Goal: Transaction & Acquisition: Purchase product/service

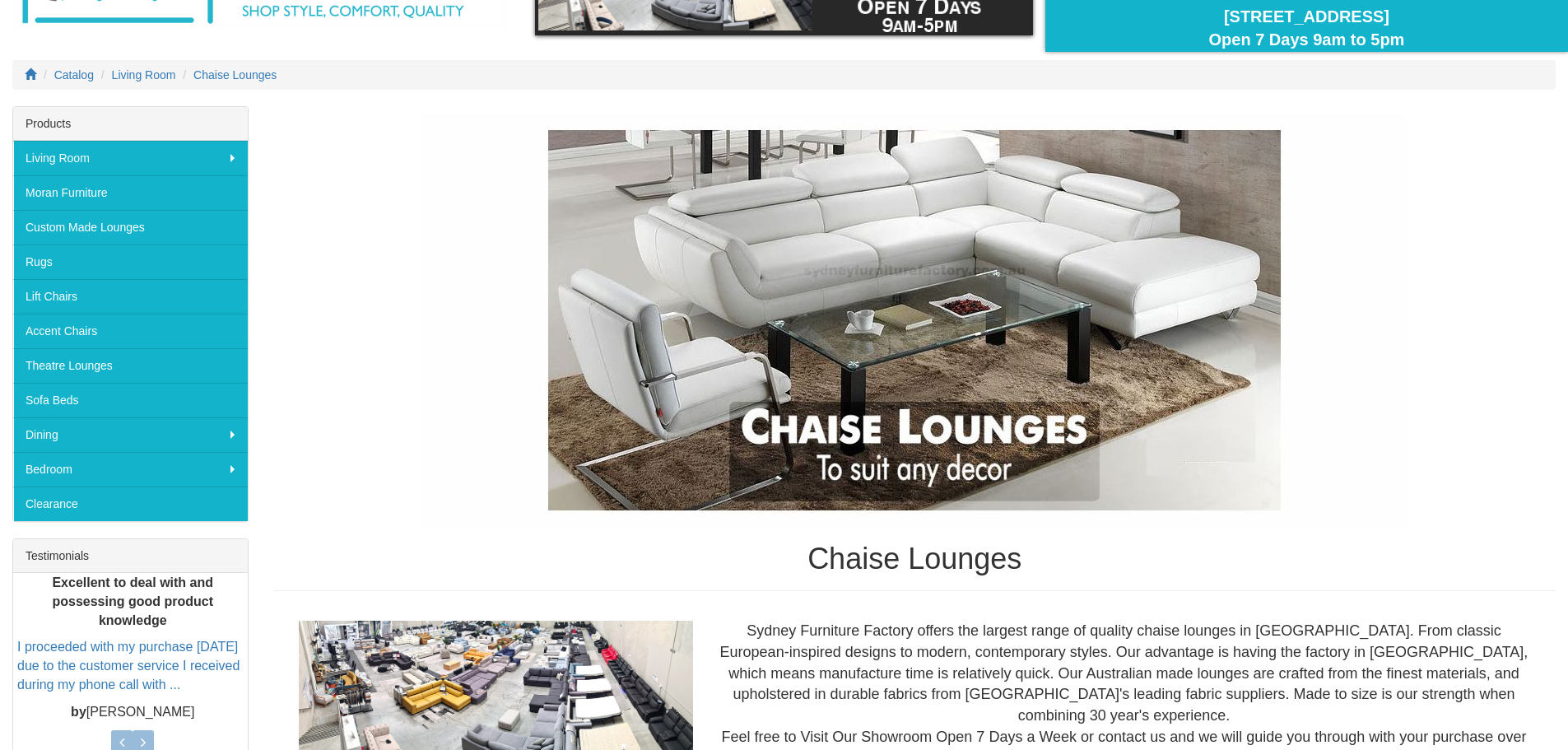
scroll to position [165, 0]
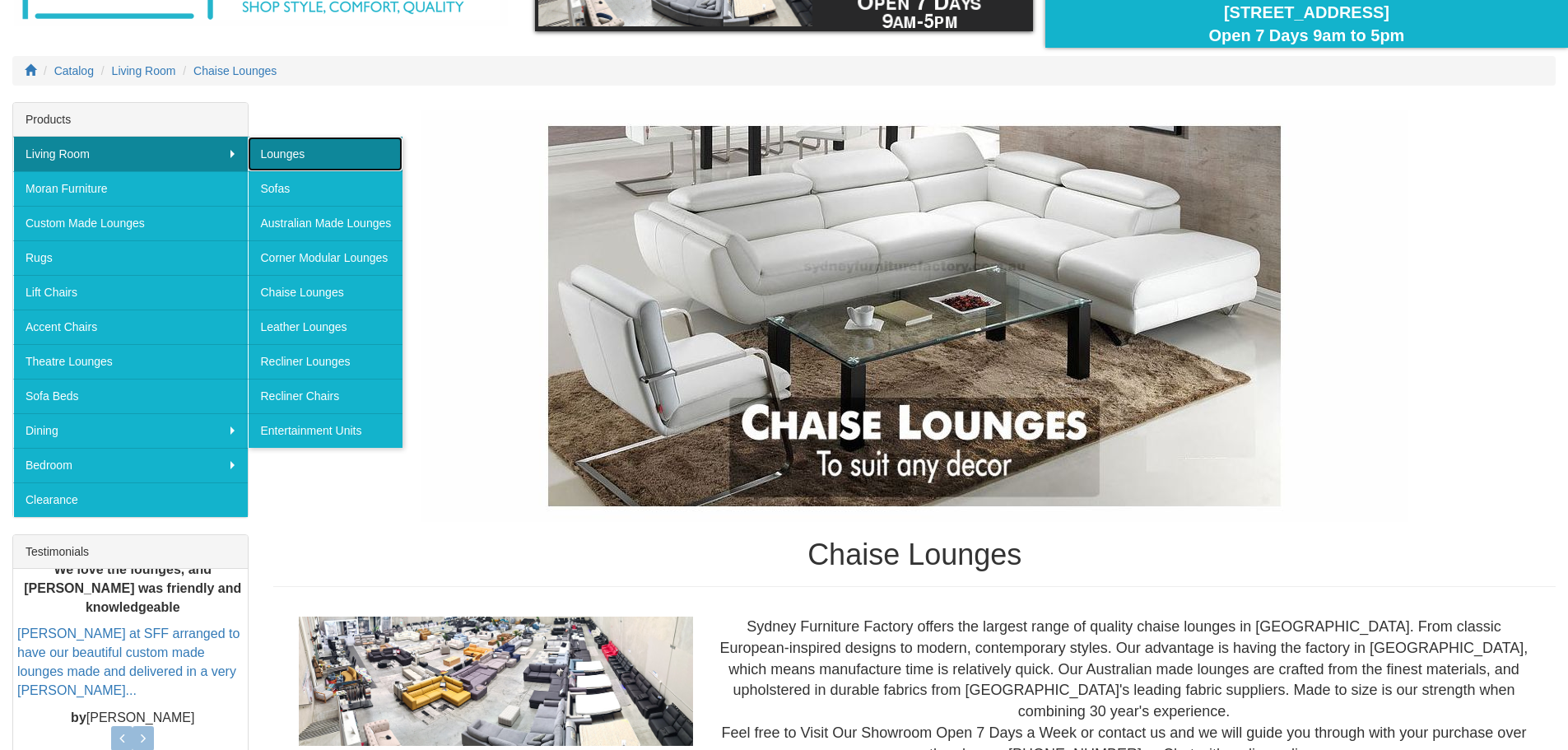
click at [330, 147] on link "Lounges" at bounding box center [325, 154] width 155 height 35
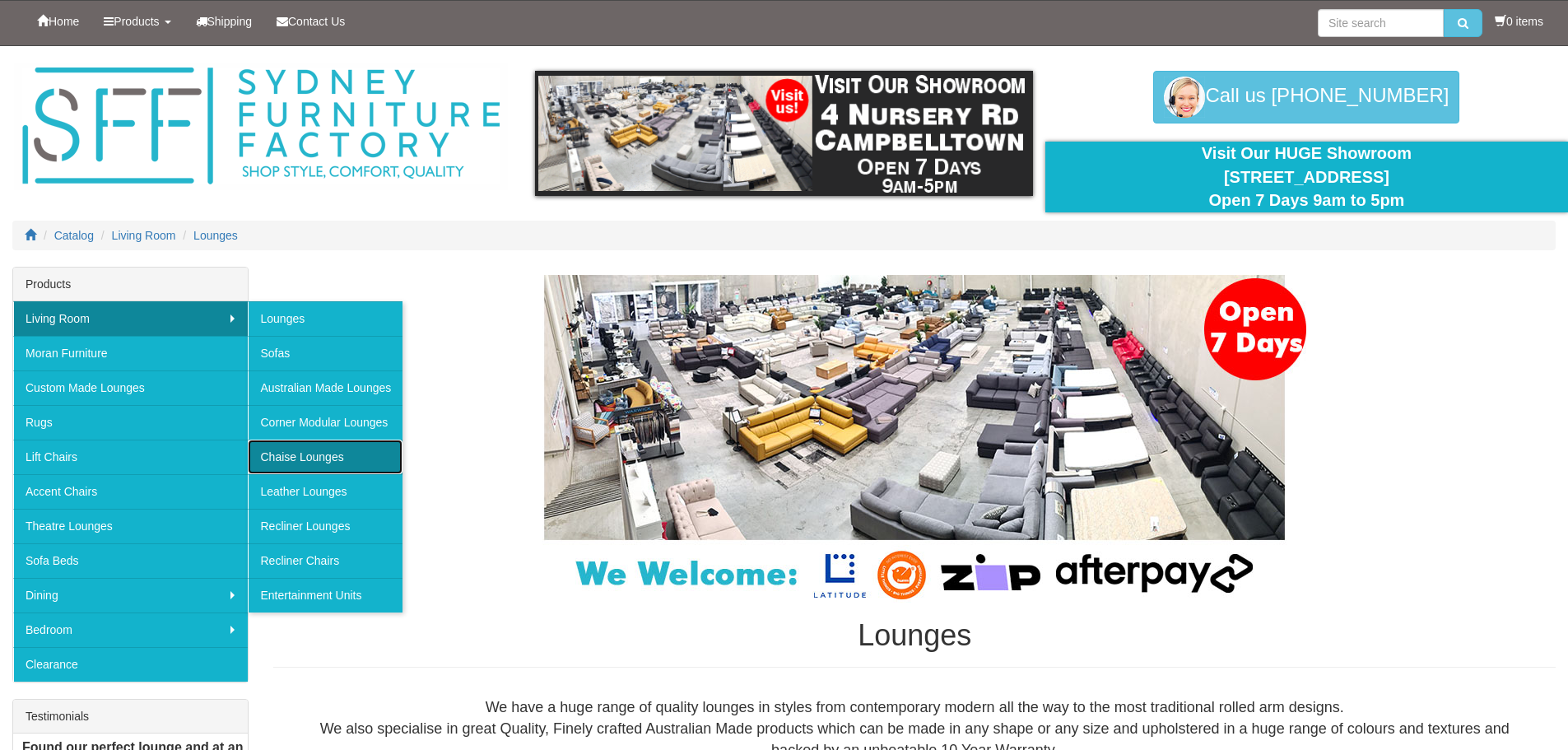
click at [341, 445] on link "Chaise Lounges" at bounding box center [325, 457] width 155 height 35
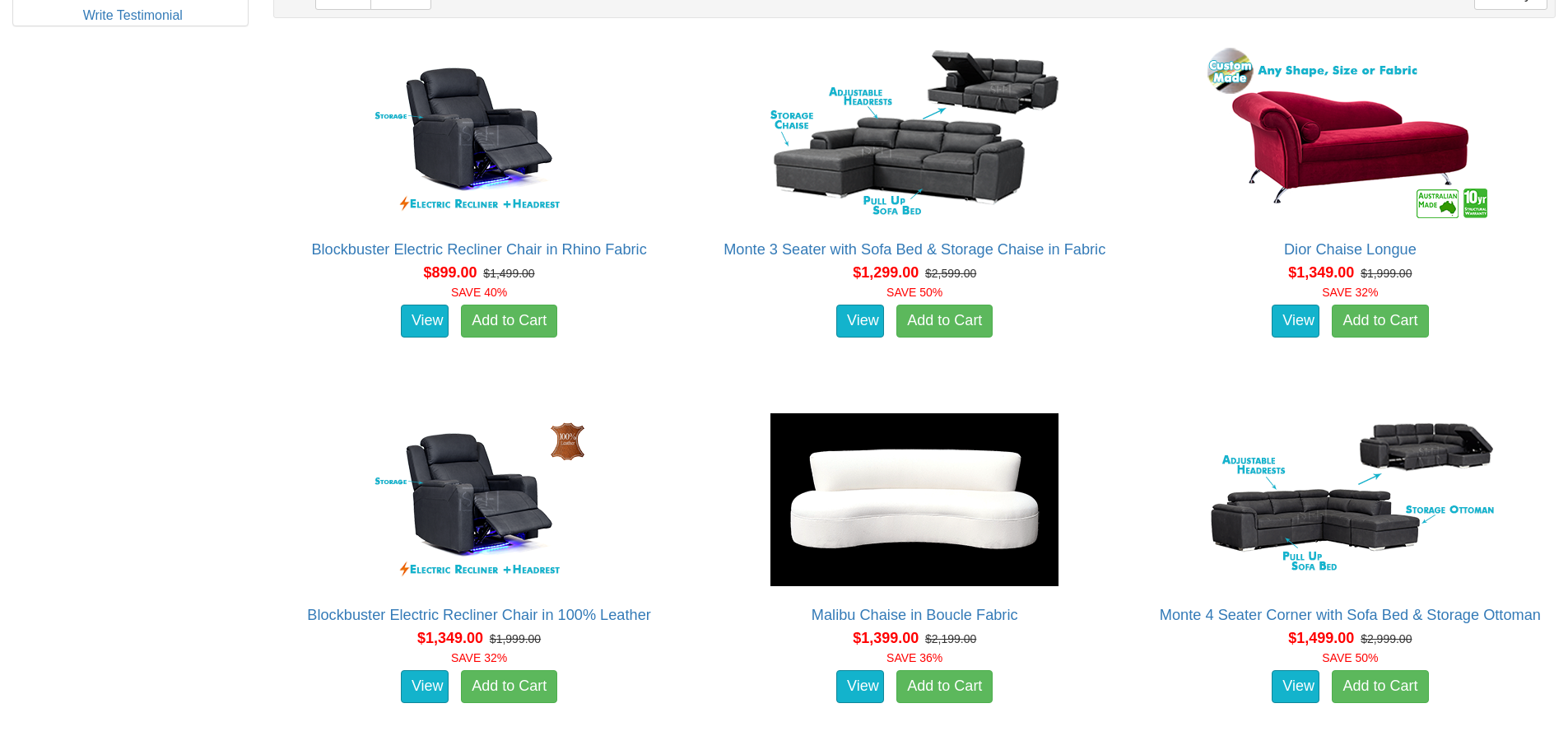
scroll to position [988, 0]
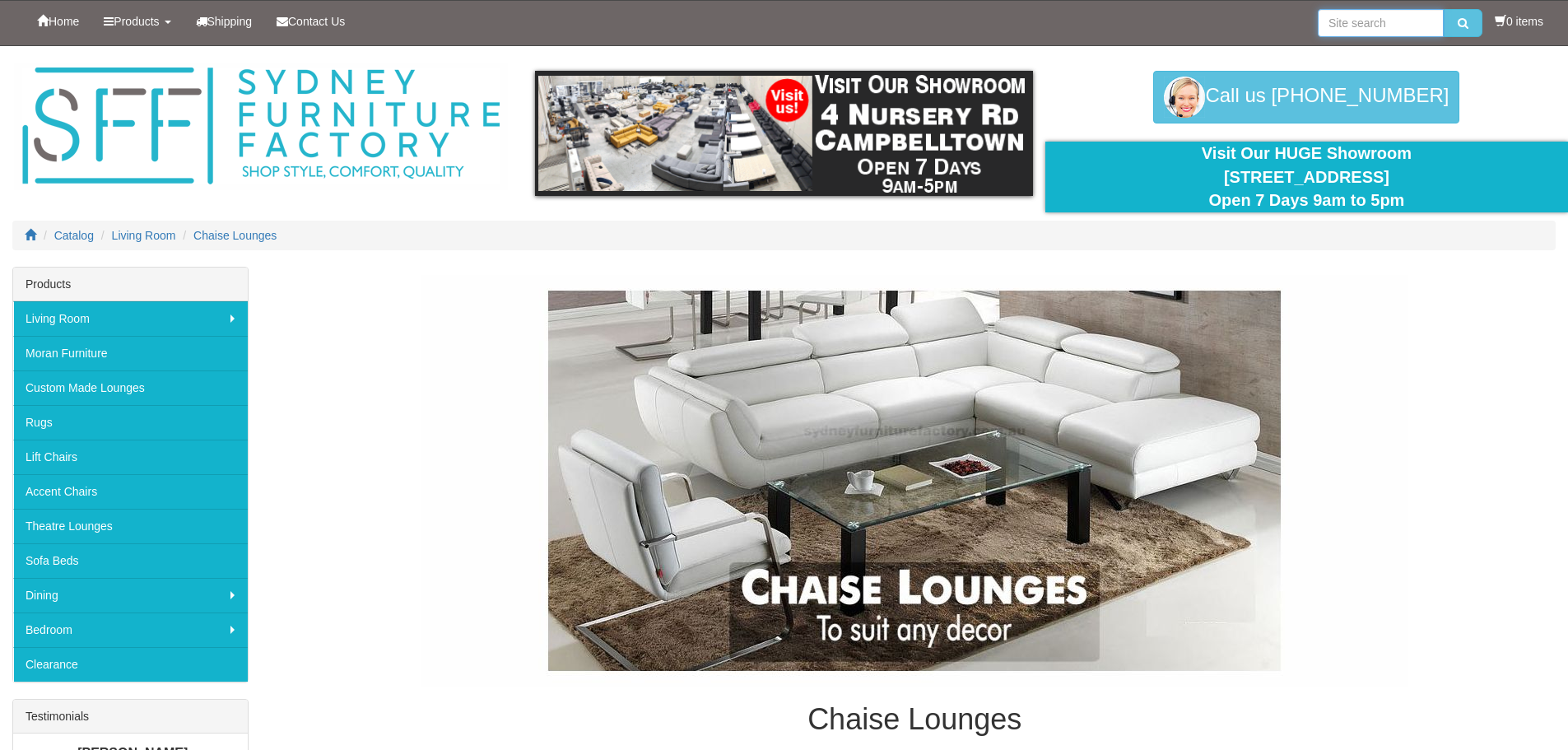
click at [1362, 18] on input "search" at bounding box center [1380, 22] width 126 height 28
type input "five seater lounge"
click at [1452, 26] on button "submit" at bounding box center [1462, 22] width 39 height 28
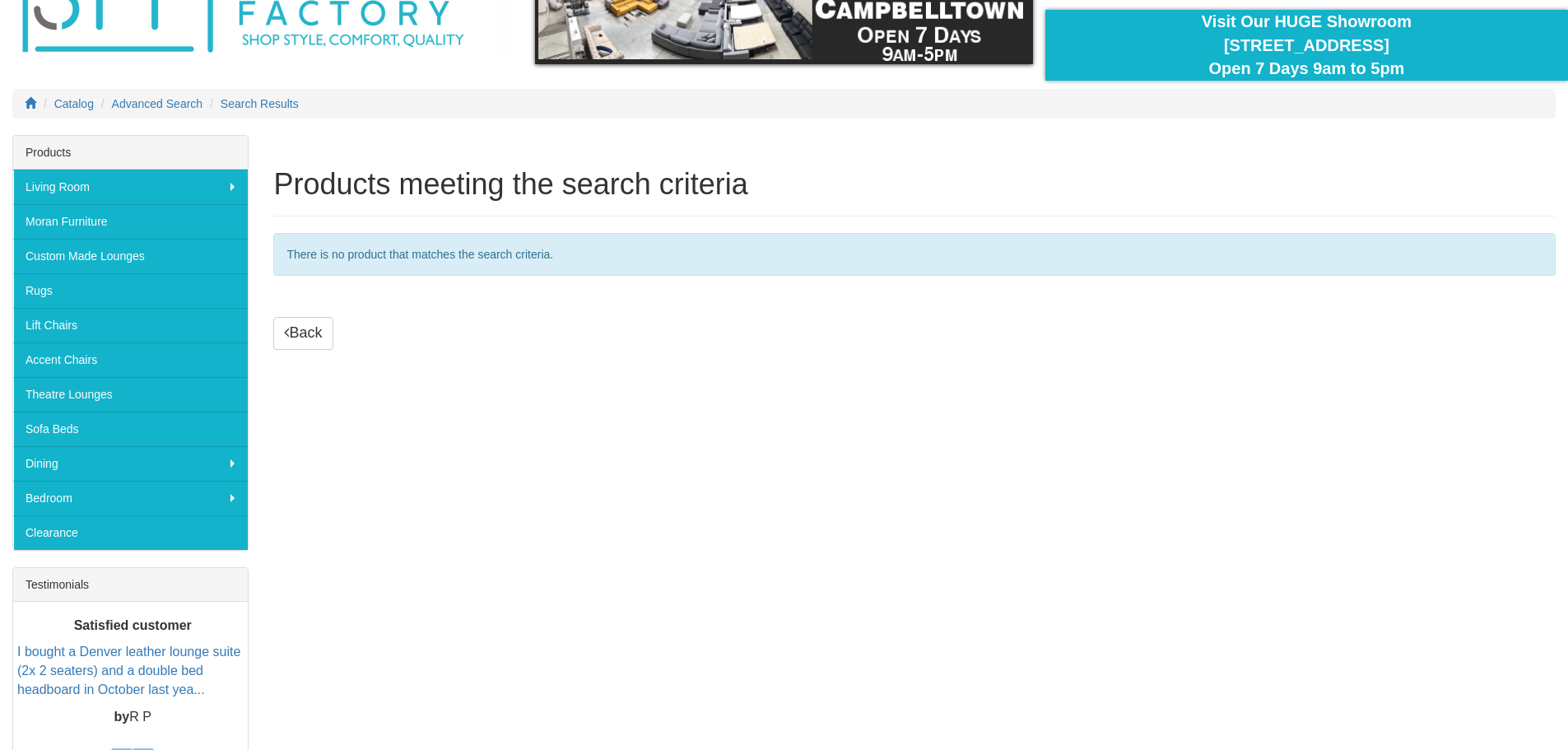
scroll to position [411, 0]
